Goal: Find specific page/section: Find specific page/section

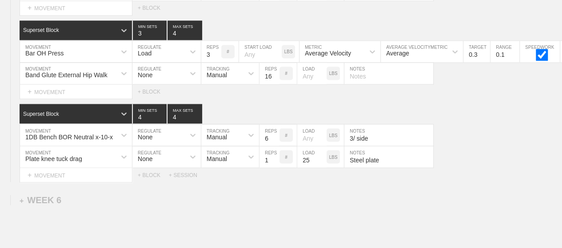
scroll to position [4223, 0]
drag, startPoint x: 0, startPoint y: 0, endPoint x: 252, endPoint y: 98, distance: 270.8
click at [252, 104] on div "Superset Block 4 MIN SETS 4 MAX SETS" at bounding box center [291, 114] width 543 height 20
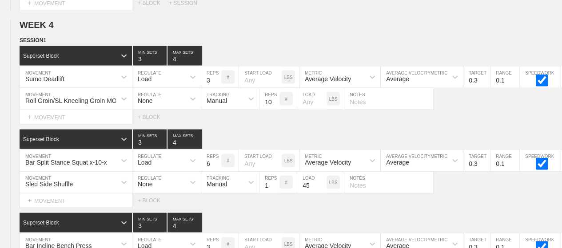
scroll to position [0, 0]
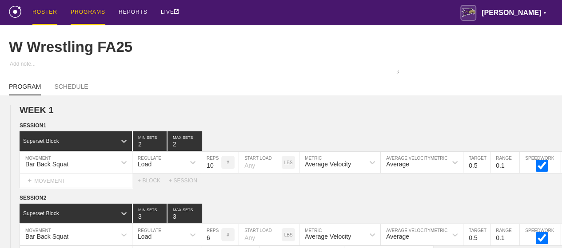
click at [50, 10] on div "ROSTER" at bounding box center [44, 12] width 25 height 25
click at [46, 13] on div "ROSTER" at bounding box center [44, 12] width 25 height 25
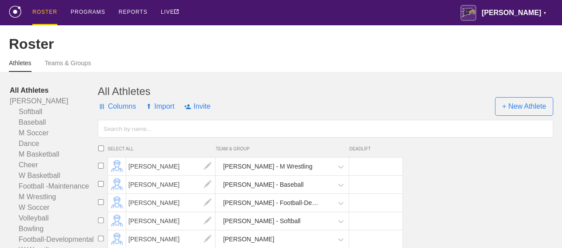
click at [150, 133] on input "text" at bounding box center [325, 129] width 455 height 18
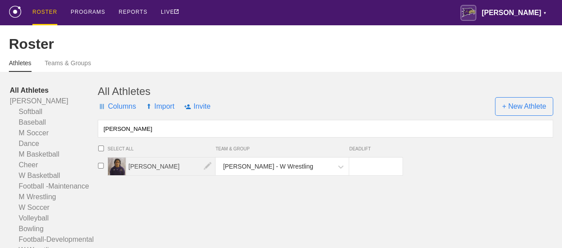
type input "[PERSON_NAME]"
click at [150, 175] on span "[PERSON_NAME]" at bounding box center [170, 167] width 89 height 18
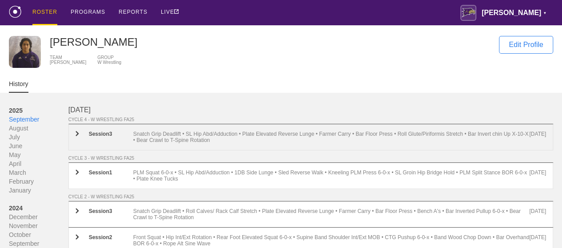
click at [182, 137] on div "Snatch Grip Deadlift • SL Hip Abd/Adduction • Plate Elevated Reverse Lunge • Fa…" at bounding box center [331, 137] width 396 height 12
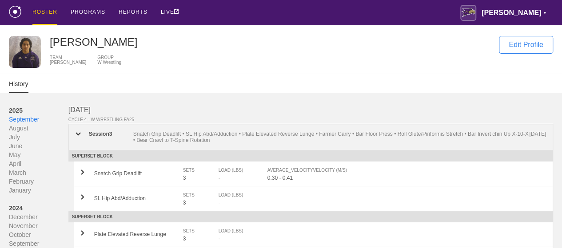
click at [78, 136] on img at bounding box center [78, 134] width 5 height 4
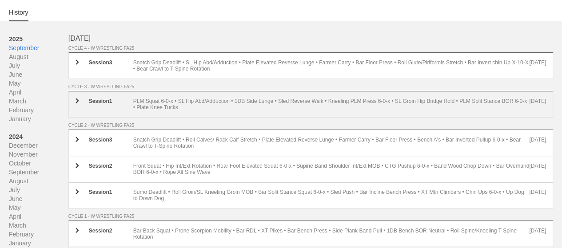
scroll to position [44, 0]
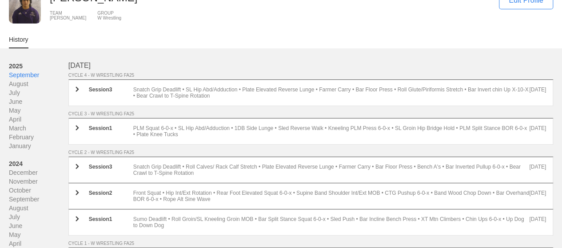
click at [329, 40] on div "History" at bounding box center [281, 39] width 544 height 20
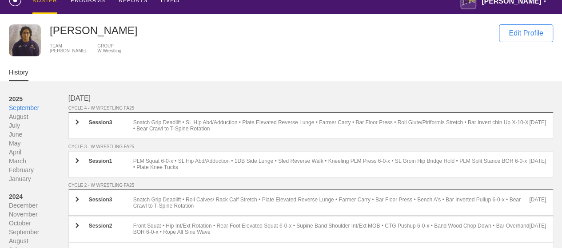
scroll to position [0, 0]
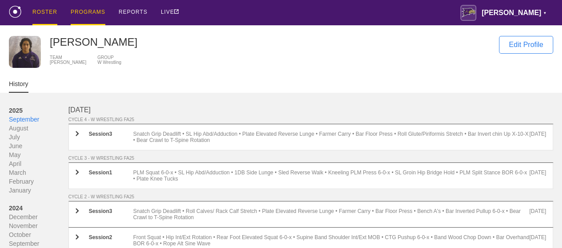
click at [80, 11] on div "PROGRAMS" at bounding box center [88, 12] width 35 height 25
